Goal: Task Accomplishment & Management: Manage account settings

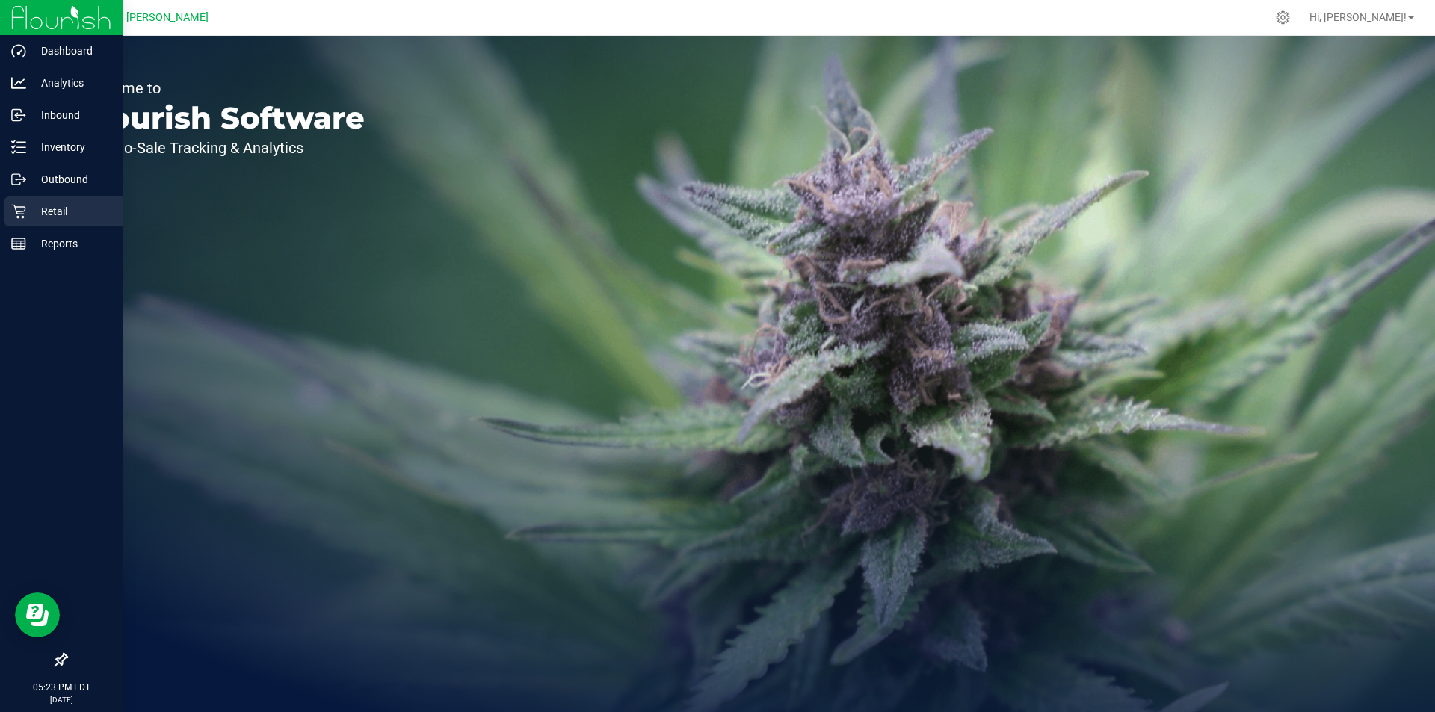
click at [34, 212] on p "Retail" at bounding box center [71, 212] width 90 height 18
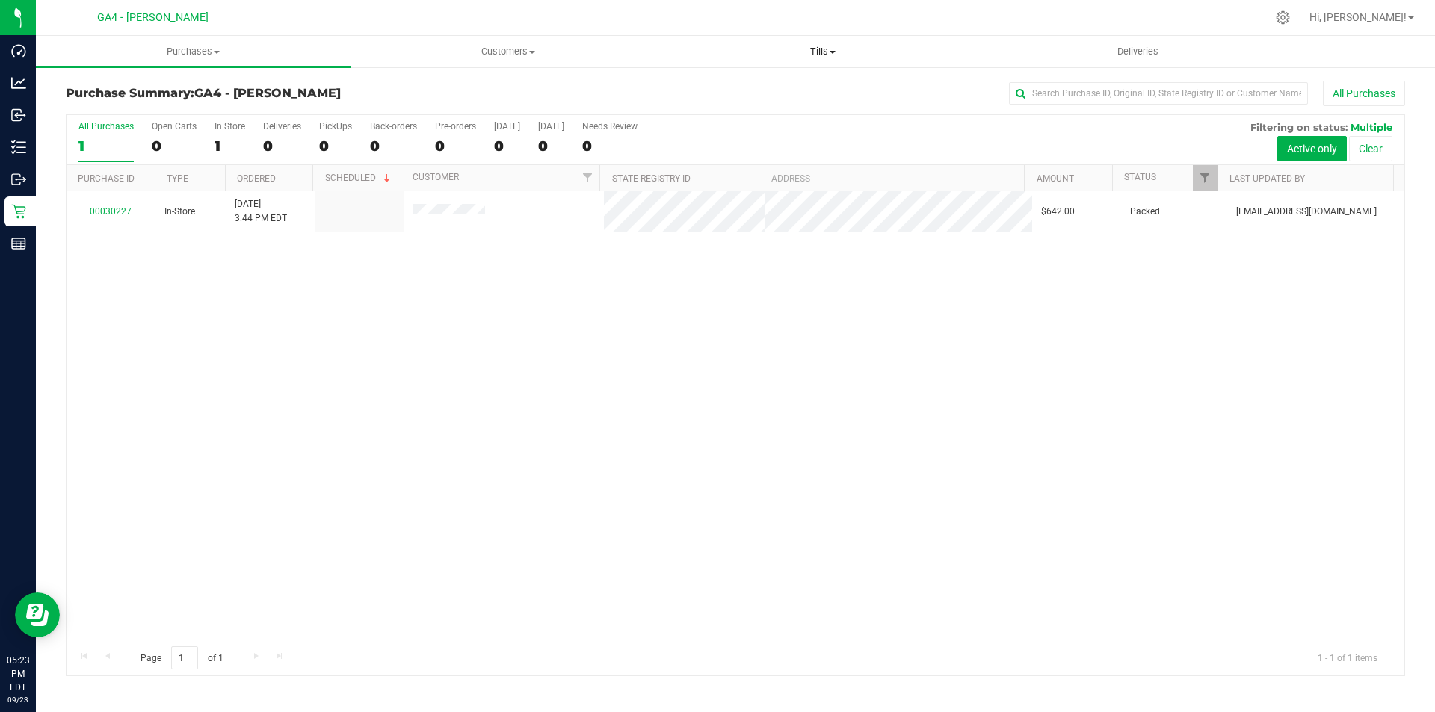
click at [835, 43] on uib-tab-heading "Tills Manage tills Reconcile e-payments" at bounding box center [822, 52] width 313 height 30
click at [724, 85] on span "Manage tills" at bounding box center [715, 90] width 101 height 13
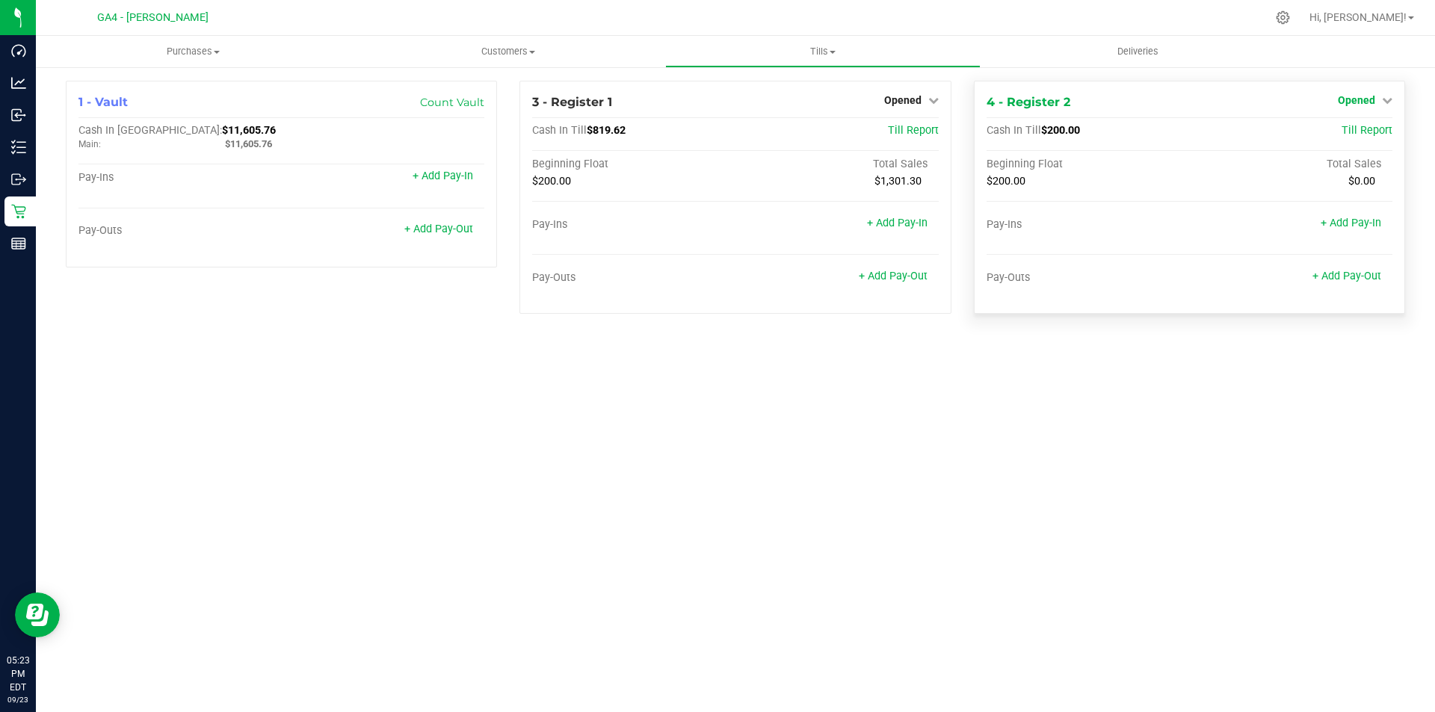
click at [1379, 99] on link "Opened" at bounding box center [1365, 100] width 55 height 12
click at [1340, 134] on link "Close Till" at bounding box center [1358, 132] width 40 height 12
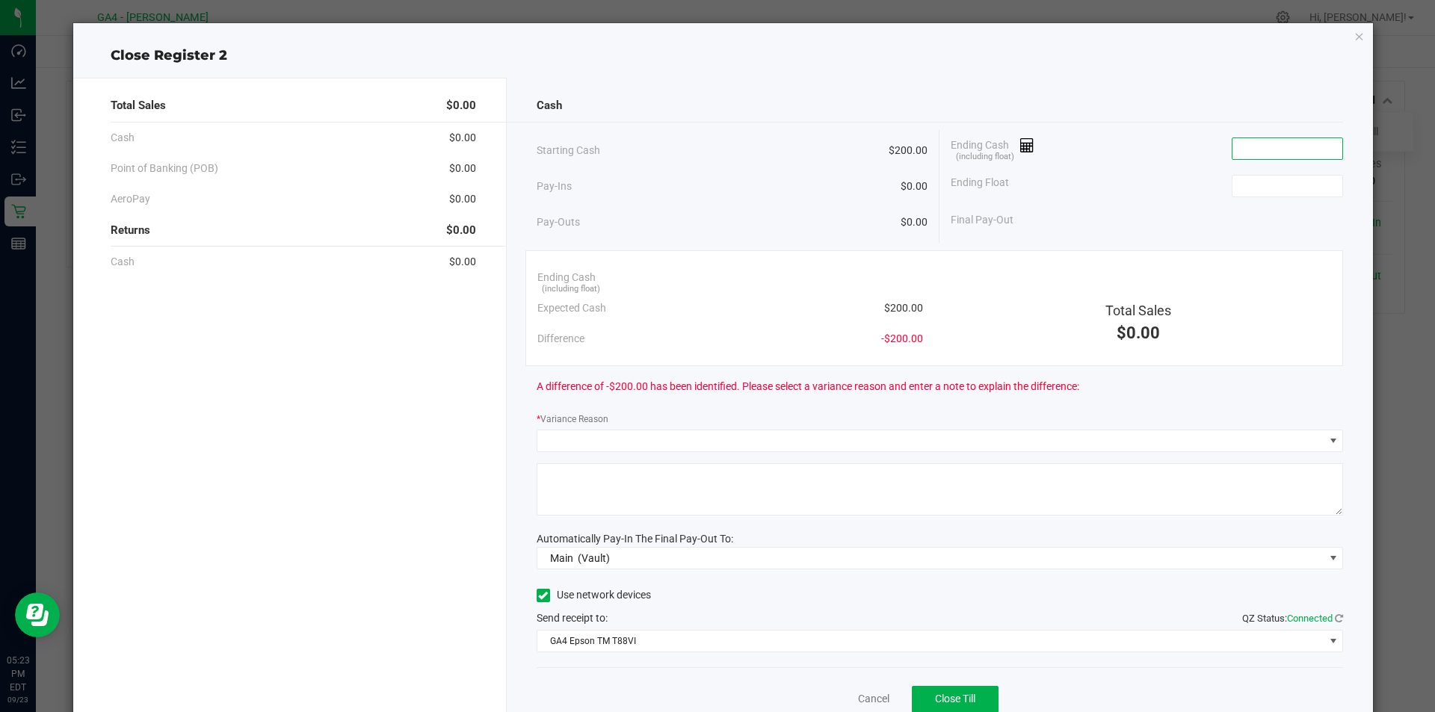
click at [1255, 154] on input at bounding box center [1288, 148] width 110 height 21
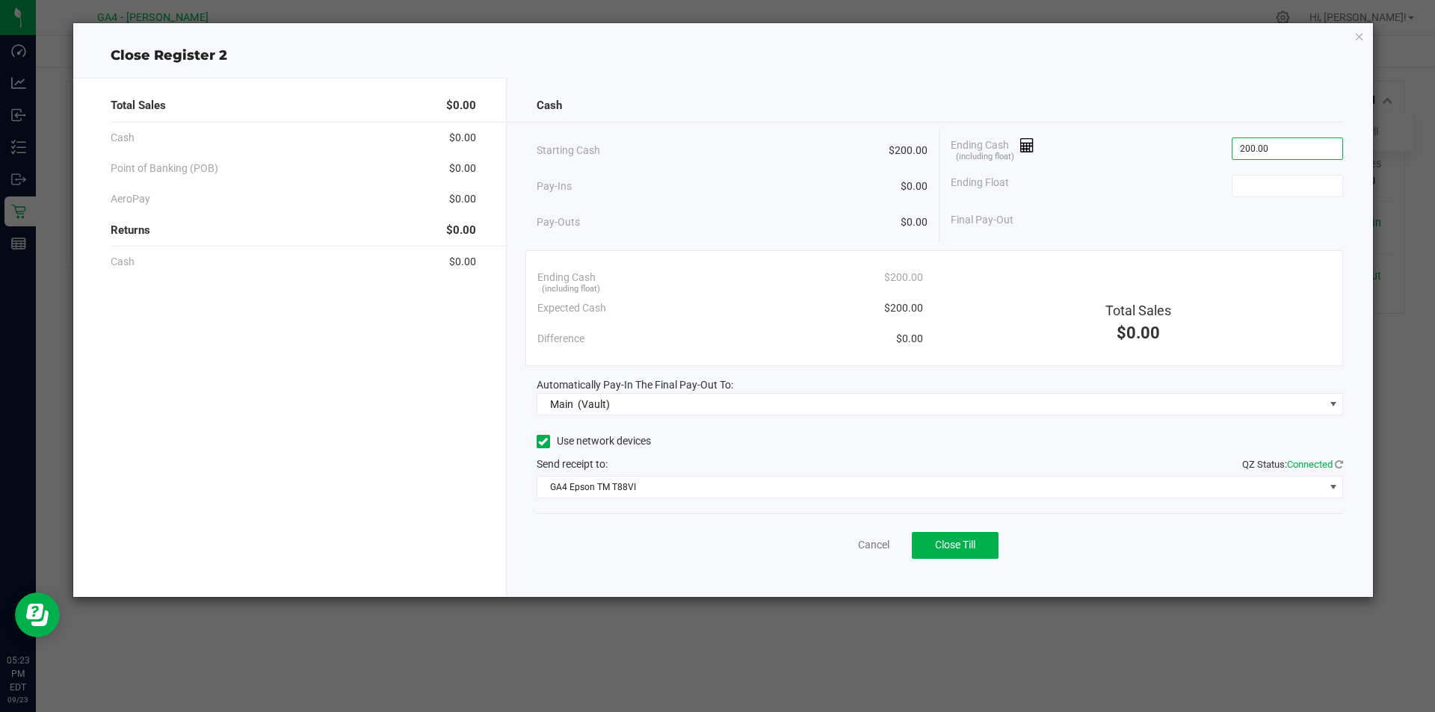
type input "$200.00"
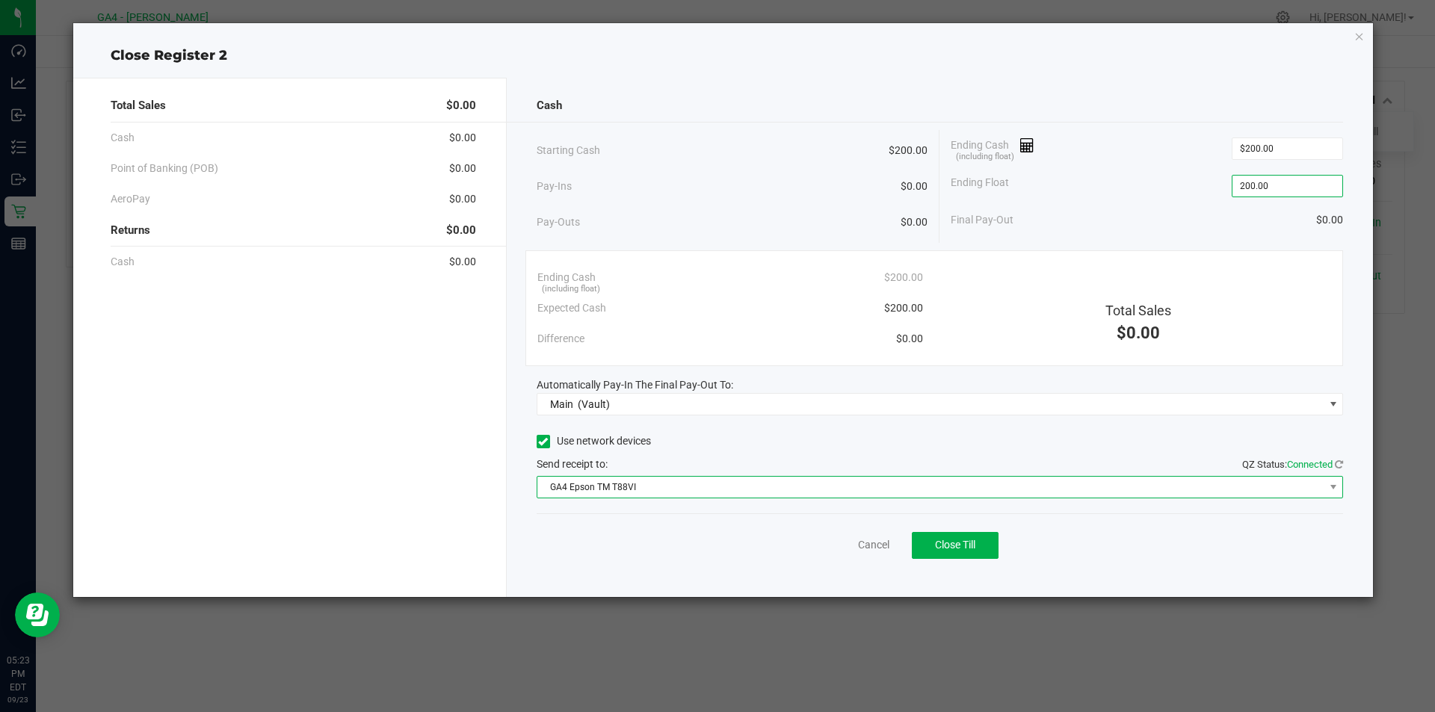
type input "$200.00"
click at [1320, 484] on span "GA4 Epson TM T88VI" at bounding box center [931, 487] width 787 height 21
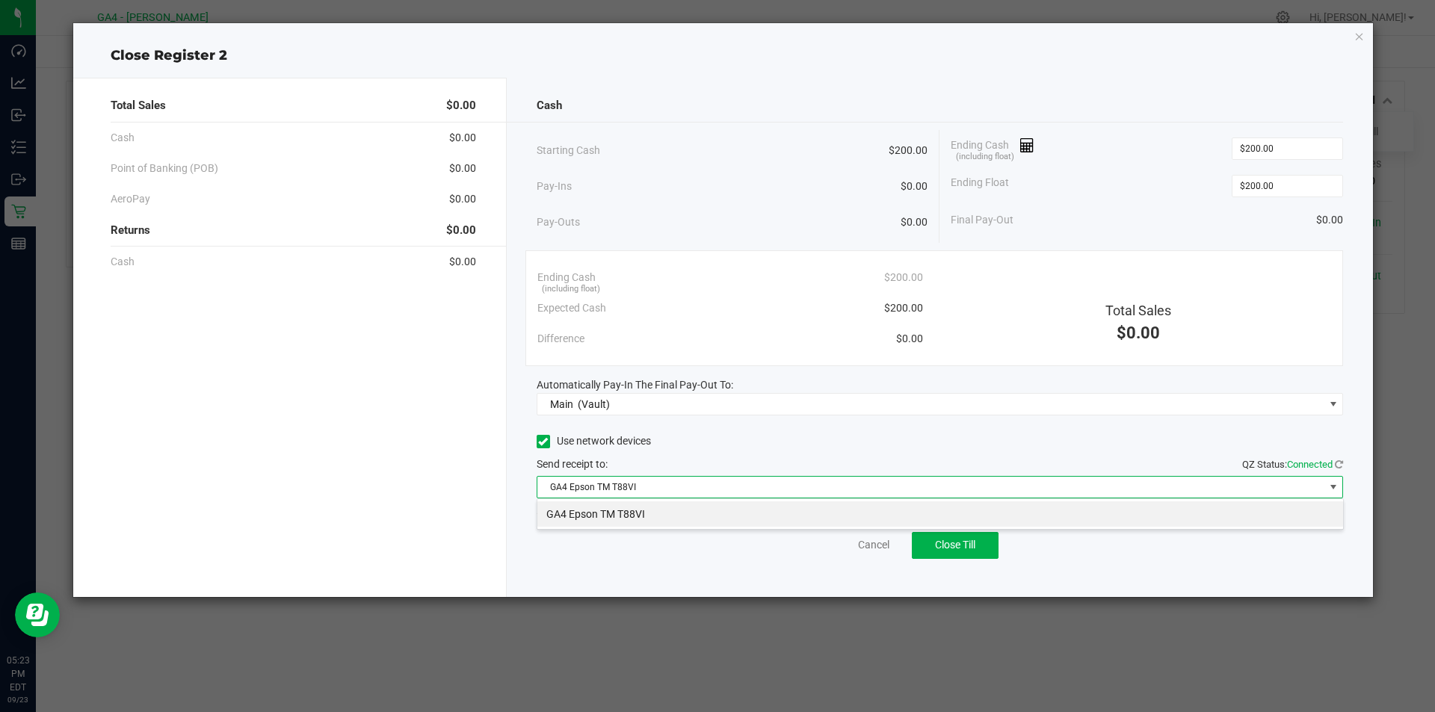
scroll to position [22, 807]
click at [543, 442] on icon at bounding box center [543, 442] width 10 height 0
click at [0, 0] on input "Use network devices" at bounding box center [0, 0] width 0 height 0
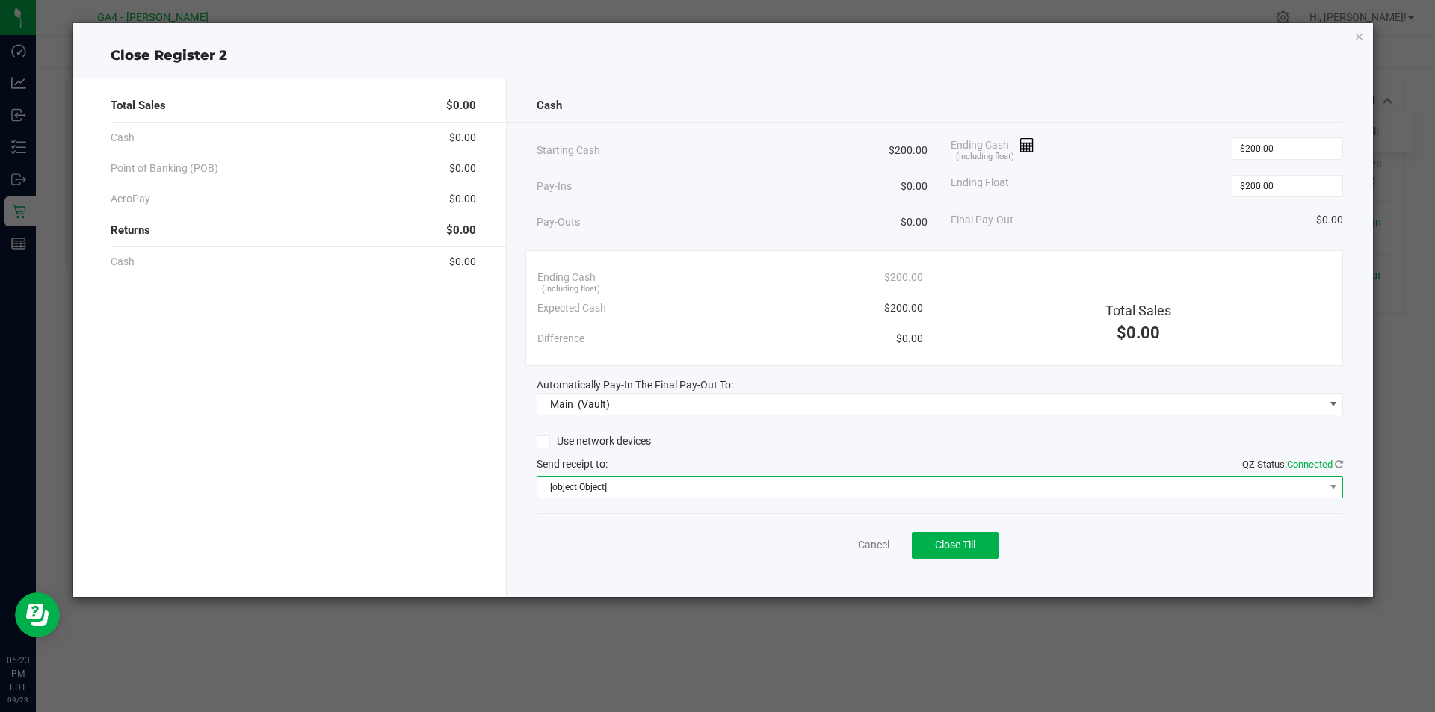
click at [1322, 494] on span "[object Object]" at bounding box center [931, 487] width 787 height 21
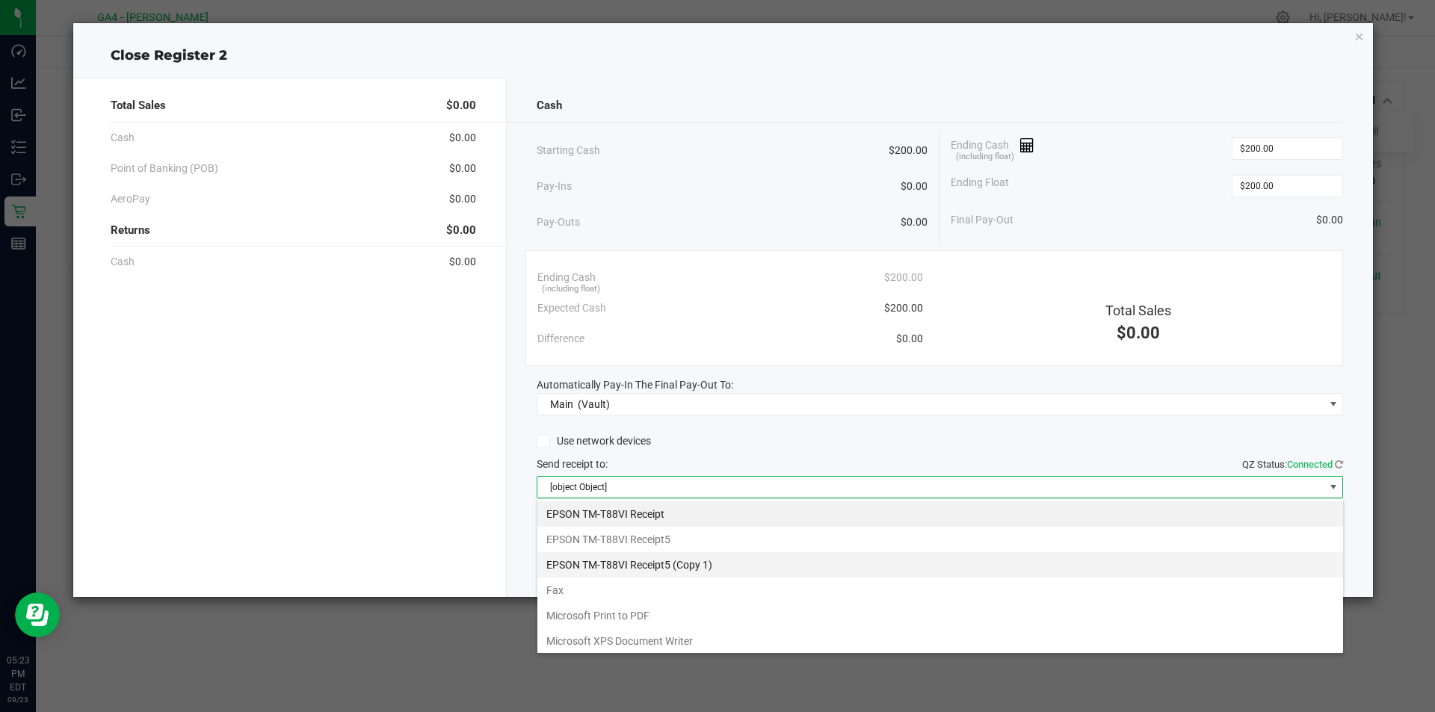
click at [661, 570] on 1\) "EPSON TM-T88VI Receipt5 (Copy 1)" at bounding box center [941, 564] width 806 height 25
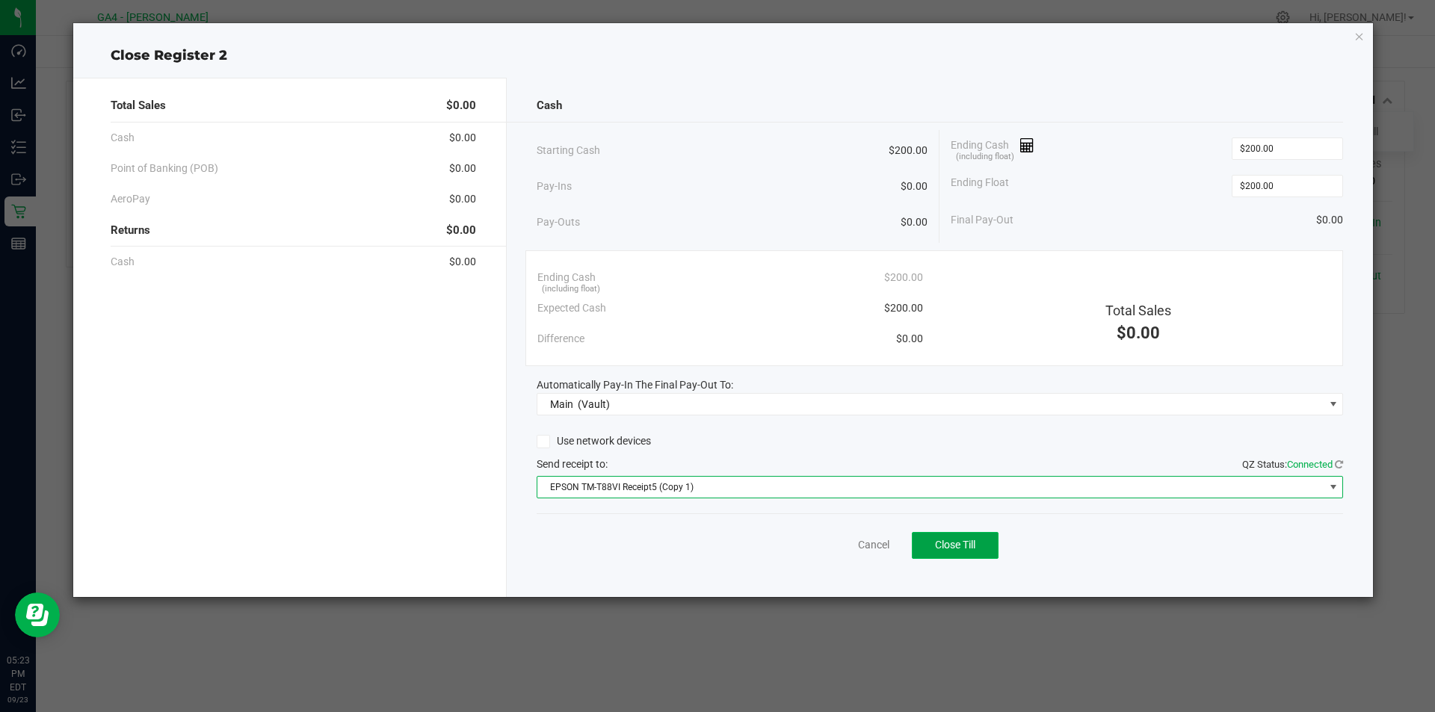
click at [976, 549] on span "Close Till" at bounding box center [955, 545] width 40 height 12
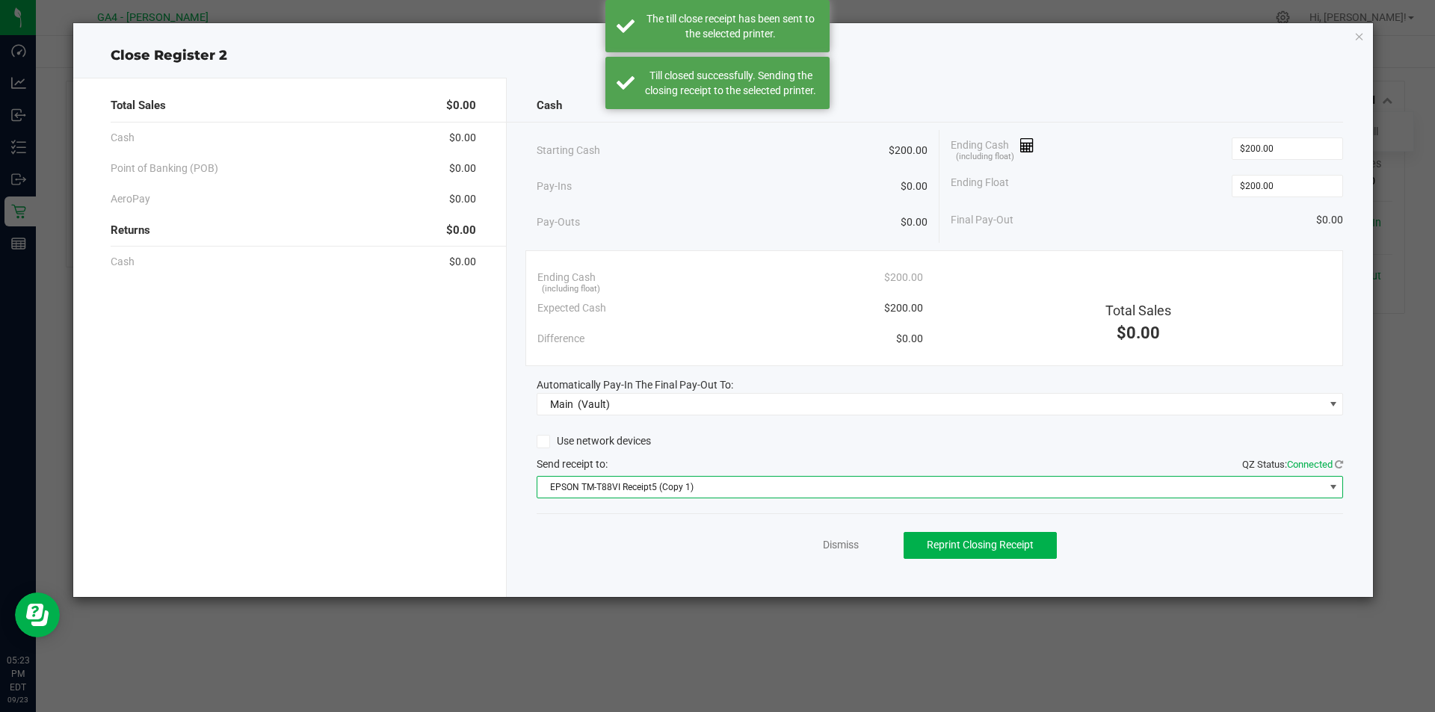
click at [1328, 491] on span at bounding box center [1334, 487] width 12 height 12
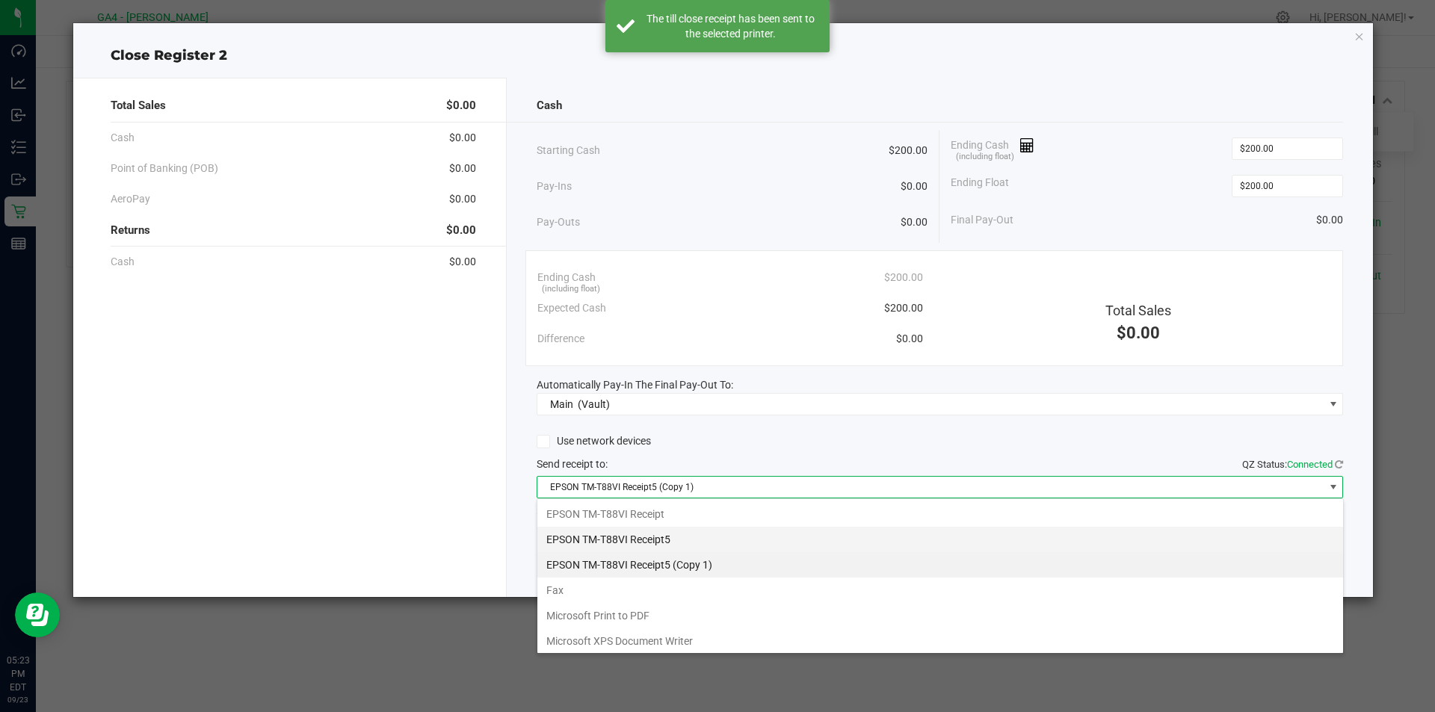
click at [757, 549] on Receipt5 "EPSON TM-T88VI Receipt5" at bounding box center [941, 539] width 806 height 25
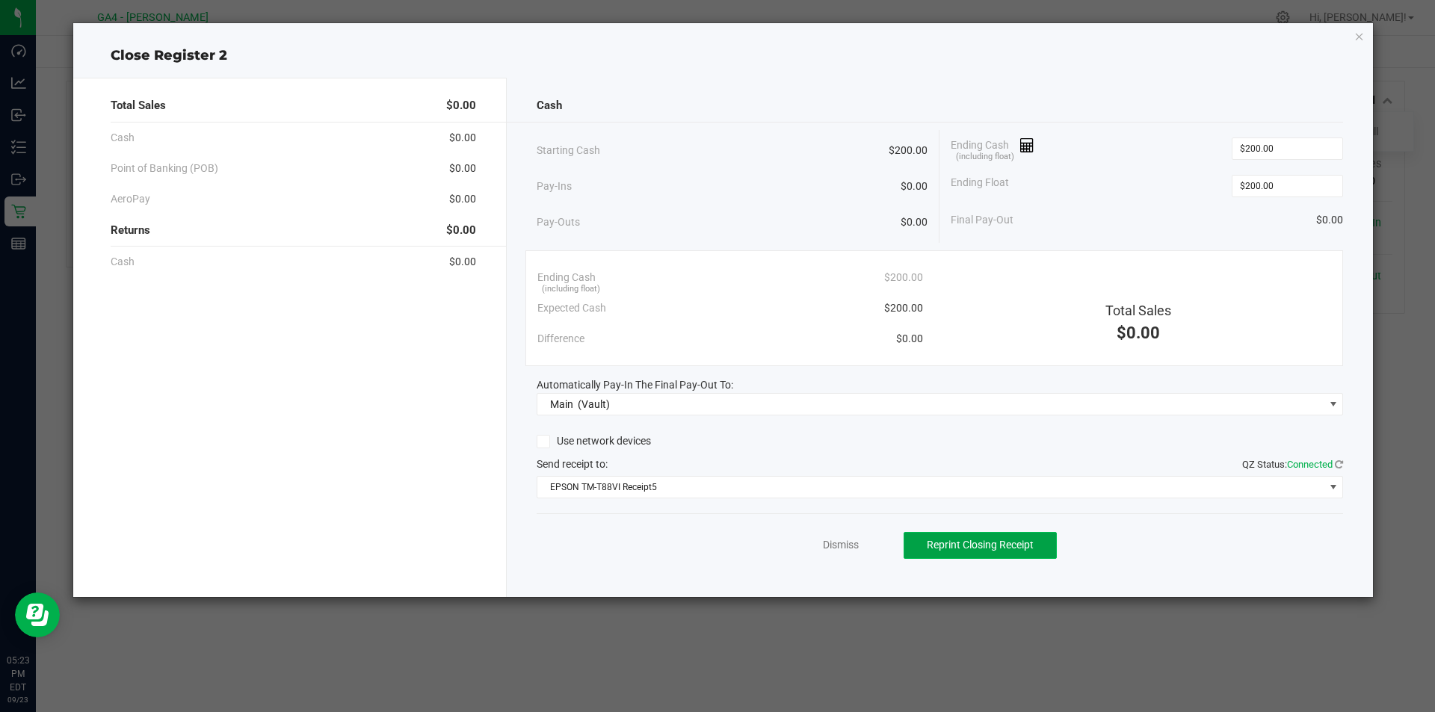
click at [992, 554] on button "Reprint Closing Receipt" at bounding box center [980, 545] width 153 height 27
click at [839, 540] on link "Dismiss" at bounding box center [841, 546] width 36 height 16
